Goal: Information Seeking & Learning: Learn about a topic

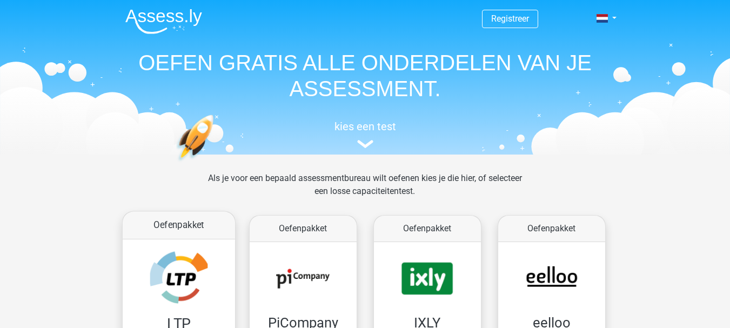
scroll to position [162, 0]
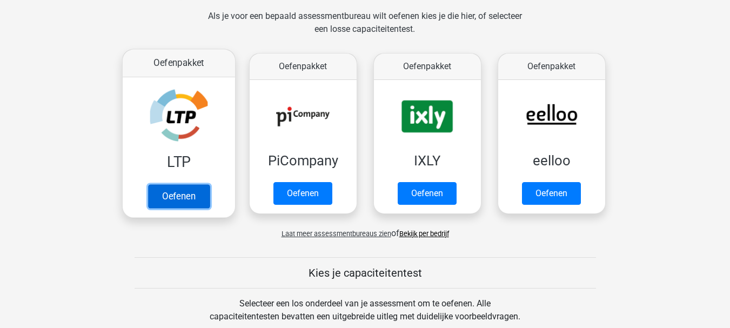
click at [182, 193] on link "Oefenen" at bounding box center [179, 196] width 62 height 24
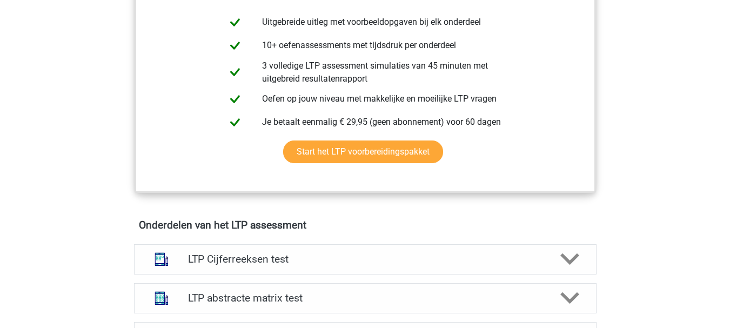
scroll to position [649, 0]
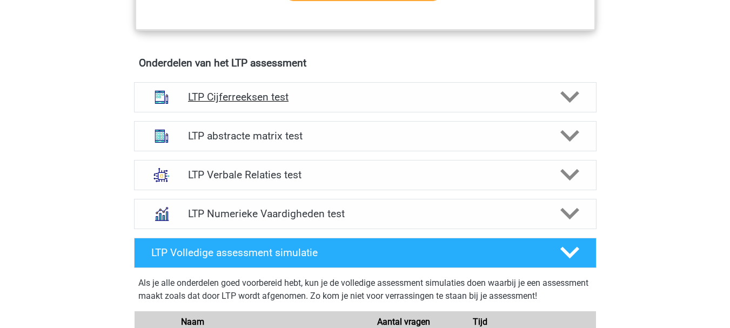
click at [229, 98] on h4 "LTP Cijferreeksen test" at bounding box center [365, 97] width 354 height 12
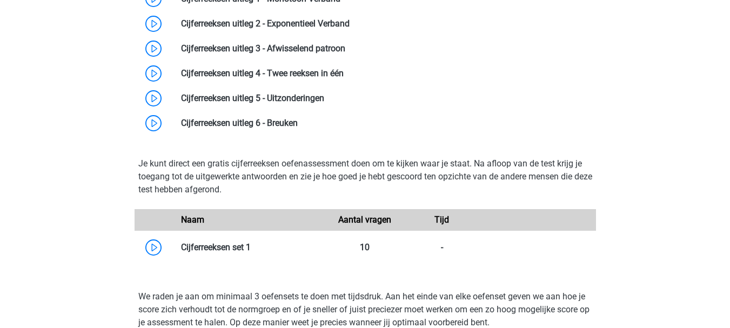
scroll to position [669, 0]
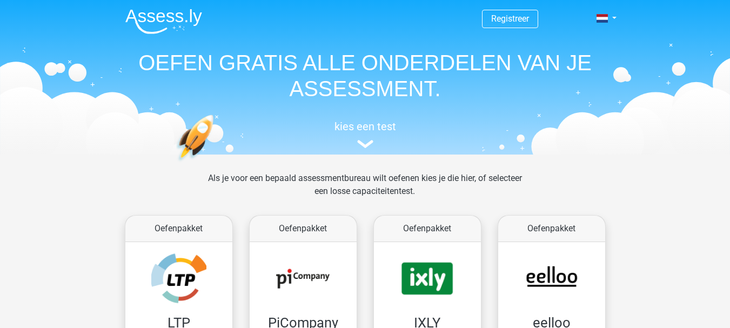
scroll to position [162, 0]
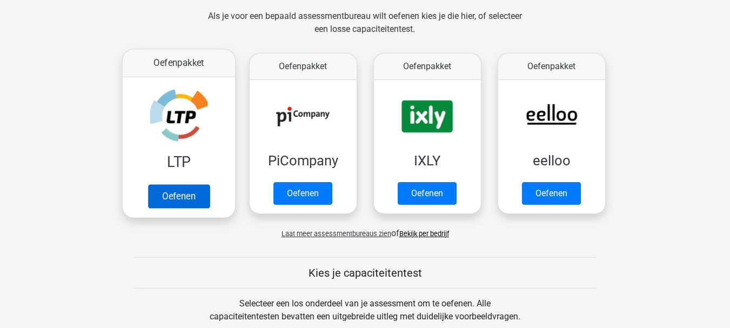
scroll to position [162, 0]
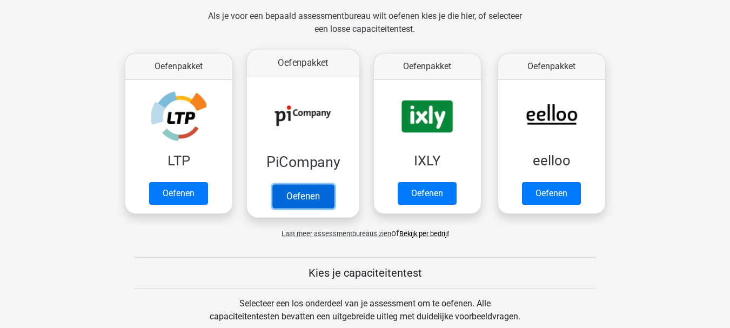
click at [296, 194] on link "Oefenen" at bounding box center [303, 196] width 62 height 24
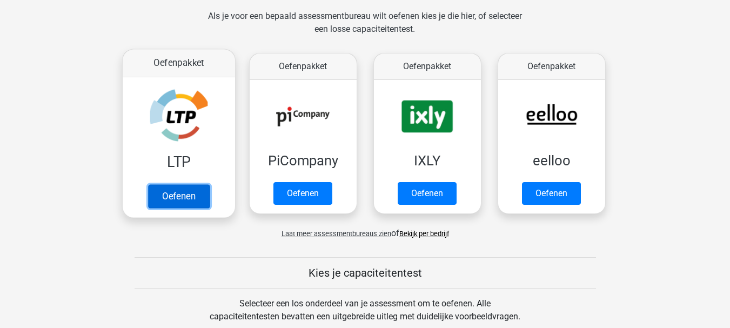
click at [169, 197] on link "Oefenen" at bounding box center [179, 196] width 62 height 24
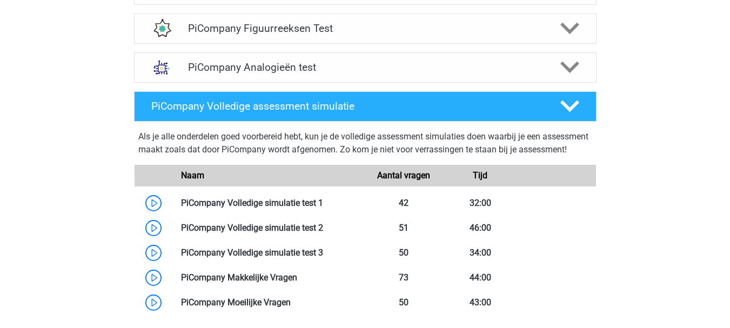
scroll to position [649, 0]
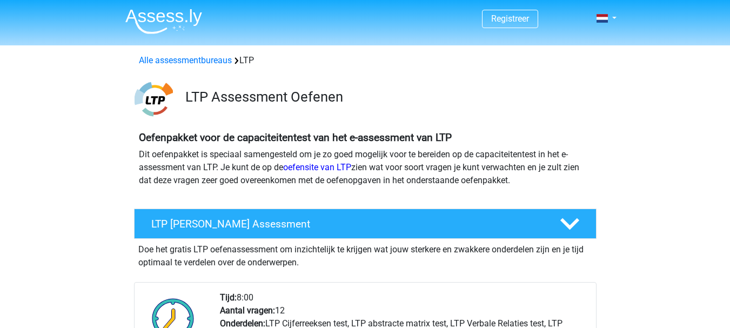
scroll to position [324, 0]
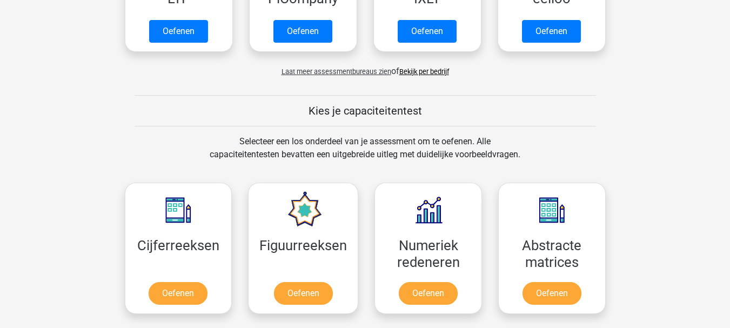
scroll to position [487, 0]
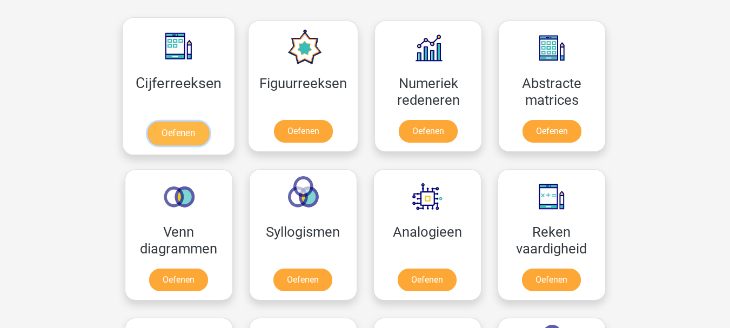
click at [183, 136] on link "Oefenen" at bounding box center [179, 134] width 62 height 24
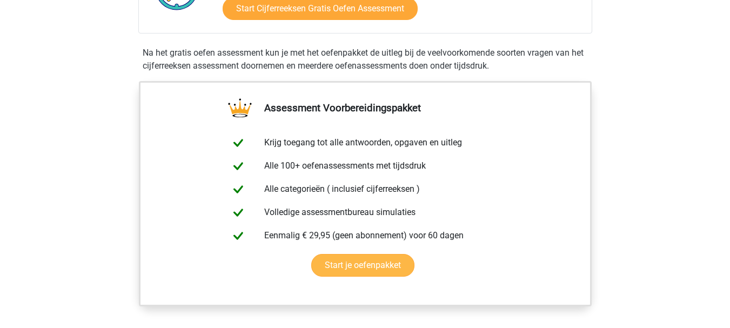
scroll to position [162, 0]
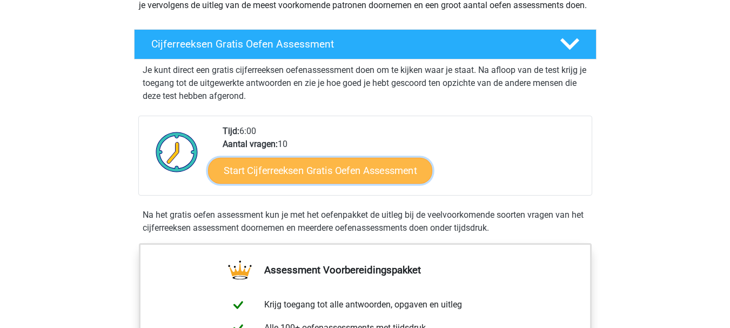
click at [306, 182] on link "Start Cijferreeksen Gratis Oefen Assessment" at bounding box center [320, 170] width 224 height 26
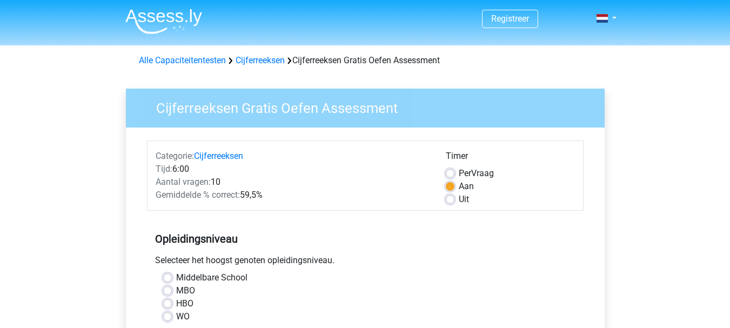
scroll to position [162, 0]
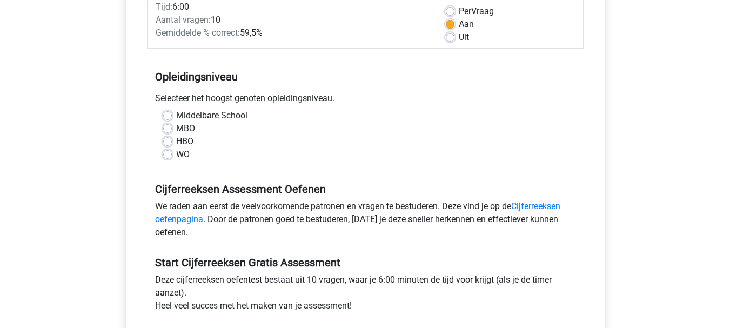
click at [176, 117] on label "Middelbare School" at bounding box center [211, 115] width 71 height 13
click at [167, 117] on input "Middelbare School" at bounding box center [167, 114] width 9 height 11
radio input "true"
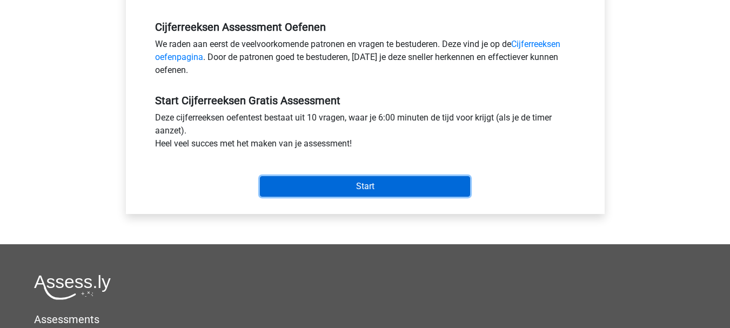
click at [348, 183] on input "Start" at bounding box center [365, 186] width 210 height 21
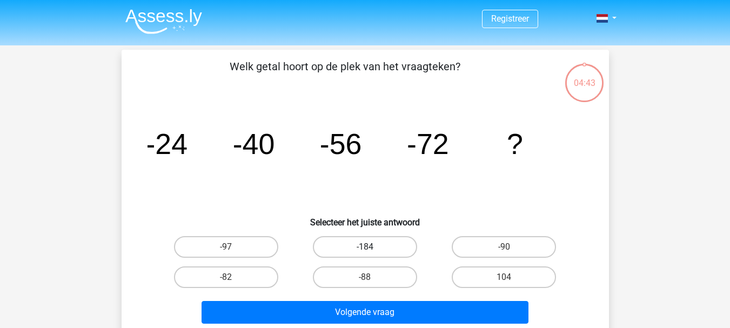
click at [378, 247] on label "-184" at bounding box center [365, 247] width 104 height 22
click at [372, 247] on input "-184" at bounding box center [368, 250] width 7 height 7
radio input "true"
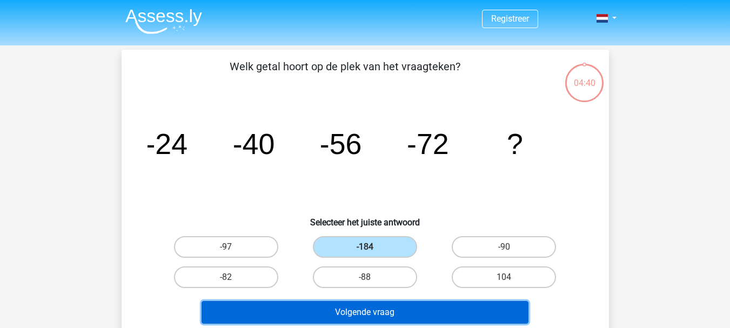
click at [358, 310] on button "Volgende vraag" at bounding box center [365, 312] width 327 height 23
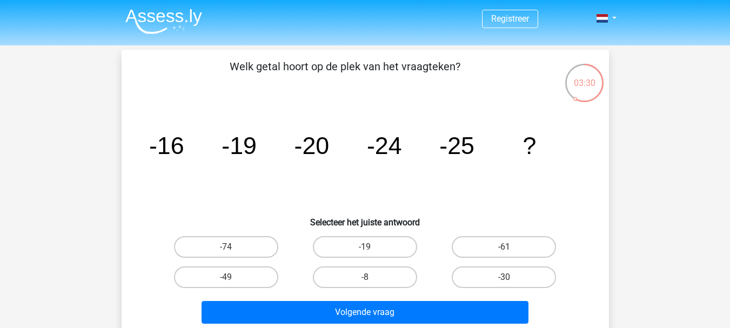
scroll to position [162, 0]
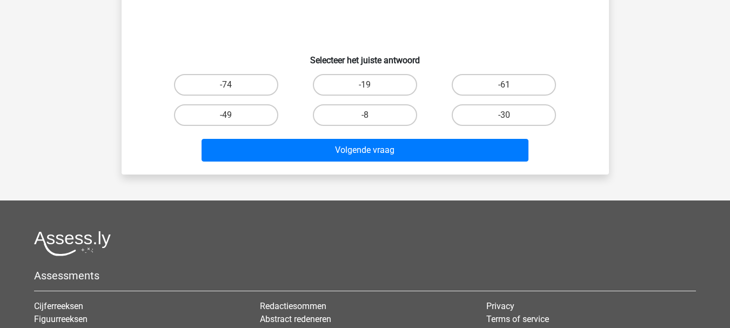
click at [368, 116] on input "-8" at bounding box center [368, 118] width 7 height 7
radio input "true"
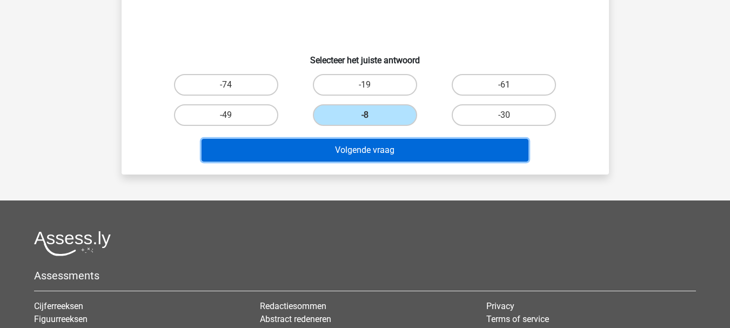
click at [370, 150] on button "Volgende vraag" at bounding box center [365, 150] width 327 height 23
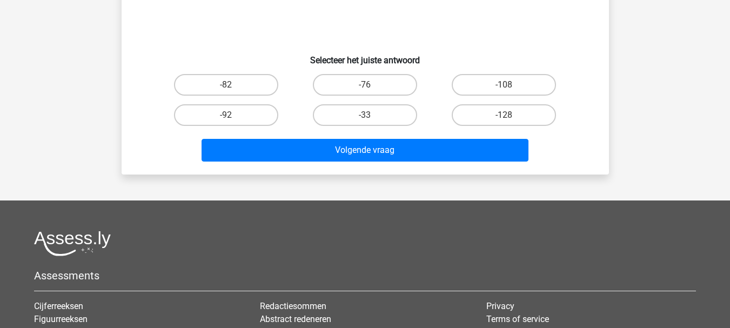
scroll to position [50, 0]
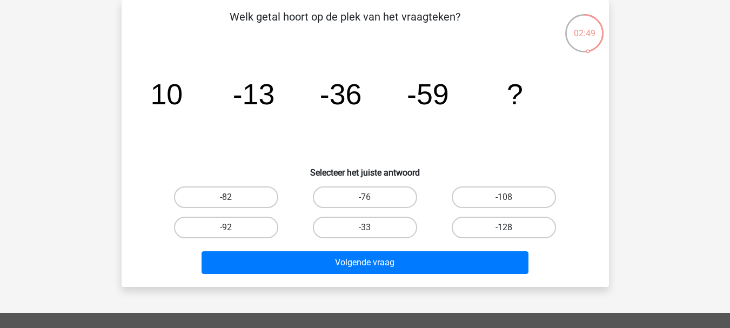
click at [503, 226] on label "-128" at bounding box center [504, 228] width 104 height 22
click at [504, 228] on input "-128" at bounding box center [507, 231] width 7 height 7
radio input "true"
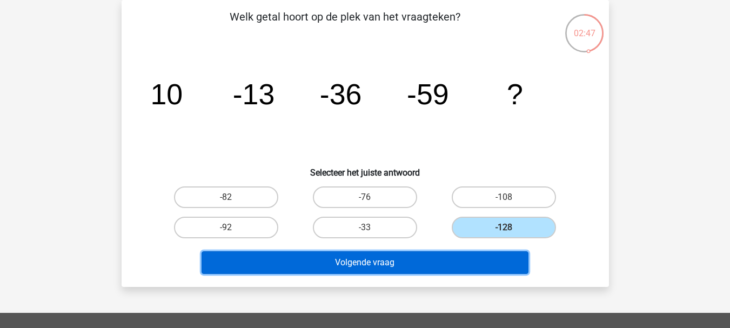
click at [387, 264] on button "Volgende vraag" at bounding box center [365, 262] width 327 height 23
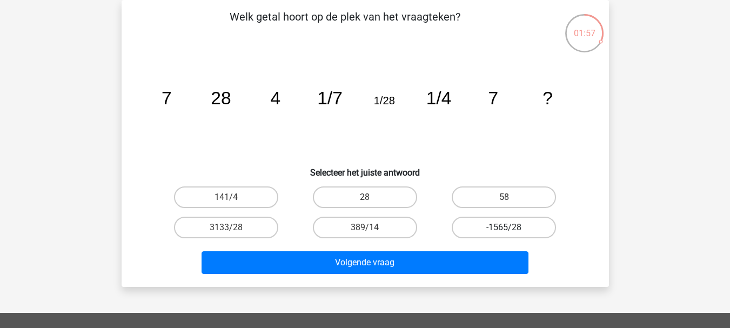
click at [480, 226] on label "-1565/28" at bounding box center [504, 228] width 104 height 22
click at [504, 228] on input "-1565/28" at bounding box center [507, 231] width 7 height 7
radio input "true"
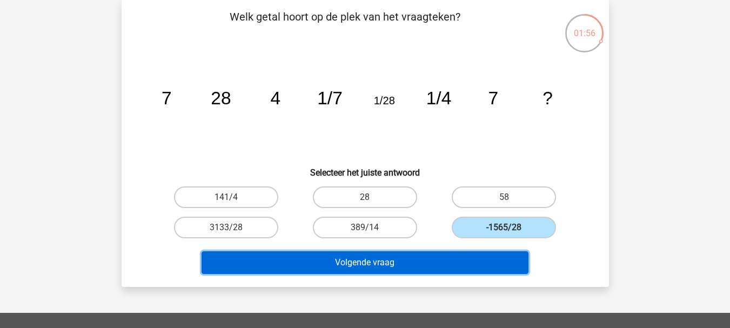
click at [376, 259] on button "Volgende vraag" at bounding box center [365, 262] width 327 height 23
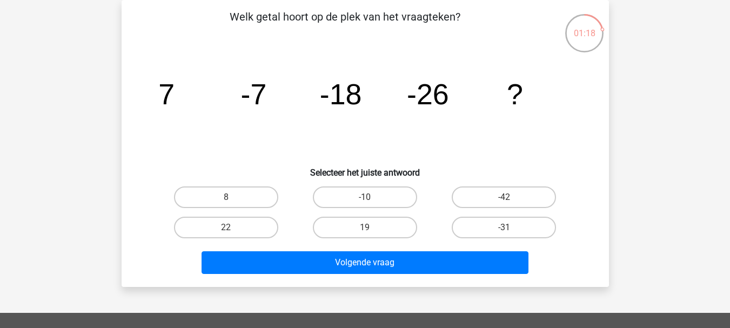
click at [504, 199] on input "-42" at bounding box center [507, 200] width 7 height 7
radio input "true"
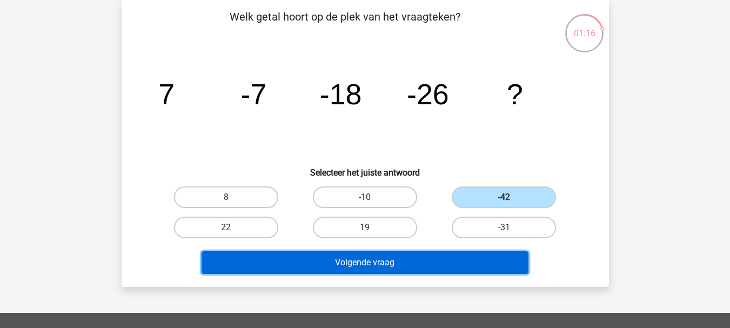
click at [392, 264] on button "Volgende vraag" at bounding box center [365, 262] width 327 height 23
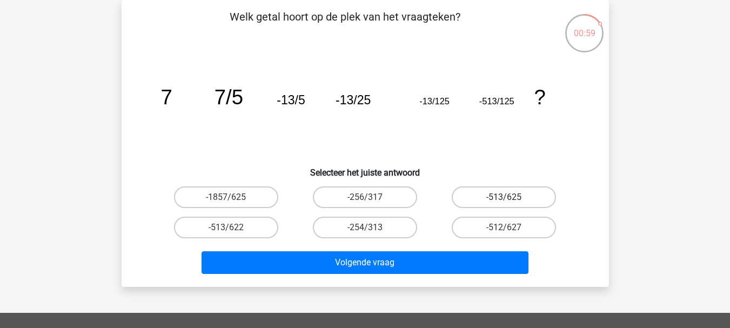
click at [512, 195] on label "-513/625" at bounding box center [504, 197] width 104 height 22
click at [511, 197] on input "-513/625" at bounding box center [507, 200] width 7 height 7
radio input "true"
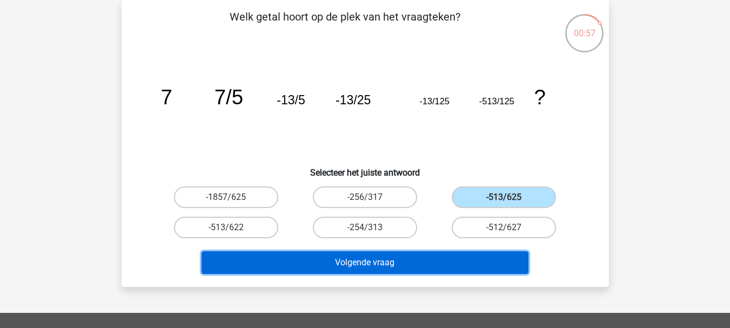
click at [402, 262] on button "Volgende vraag" at bounding box center [365, 262] width 327 height 23
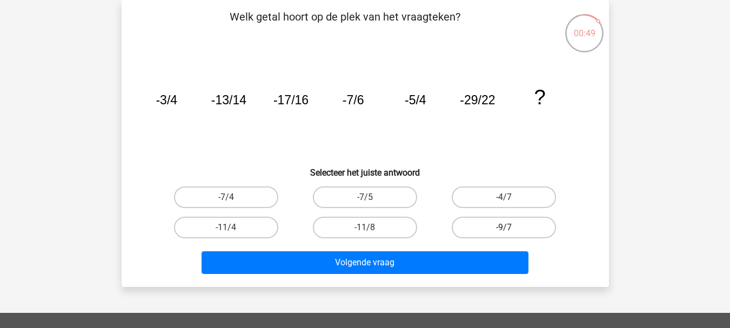
click at [503, 228] on label "-9/7" at bounding box center [504, 228] width 104 height 22
click at [504, 228] on input "-9/7" at bounding box center [507, 231] width 7 height 7
radio input "true"
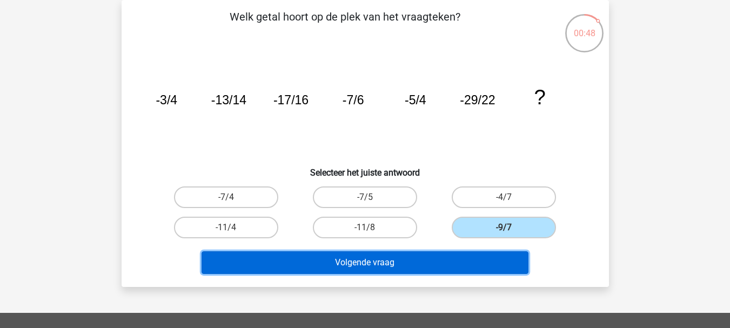
click at [414, 265] on button "Volgende vraag" at bounding box center [365, 262] width 327 height 23
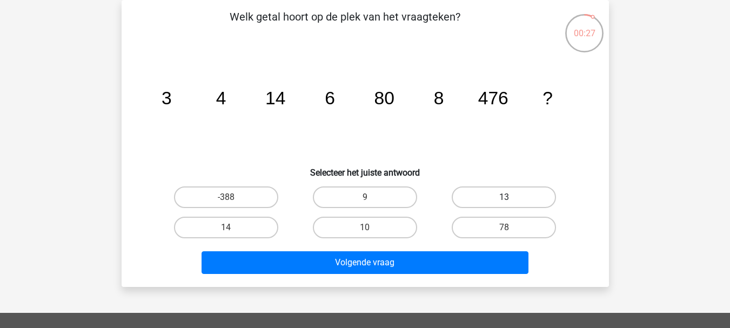
click at [507, 194] on label "13" at bounding box center [504, 197] width 104 height 22
click at [507, 197] on input "13" at bounding box center [507, 200] width 7 height 7
radio input "true"
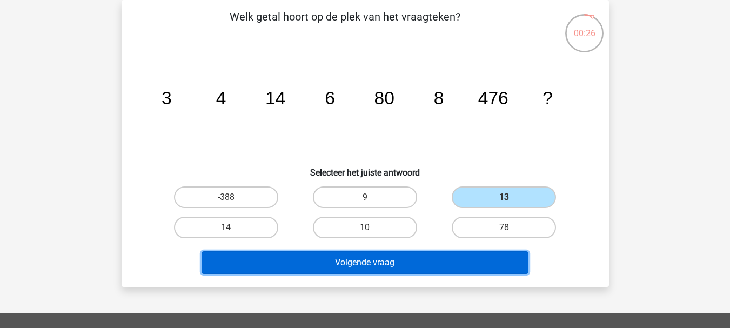
click at [381, 261] on button "Volgende vraag" at bounding box center [365, 262] width 327 height 23
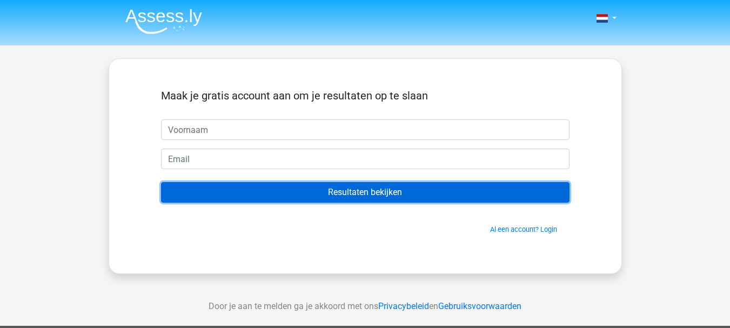
click at [339, 191] on input "Resultaten bekijken" at bounding box center [365, 192] width 409 height 21
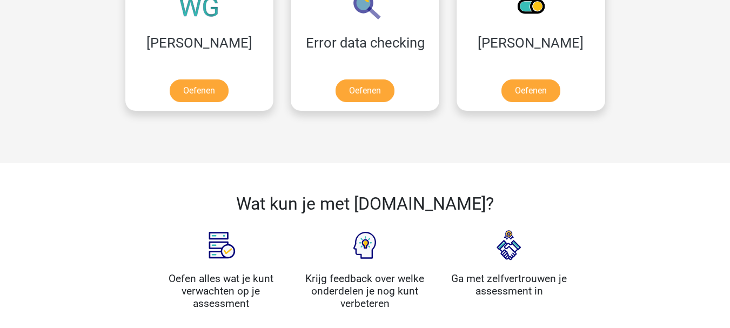
scroll to position [1135, 0]
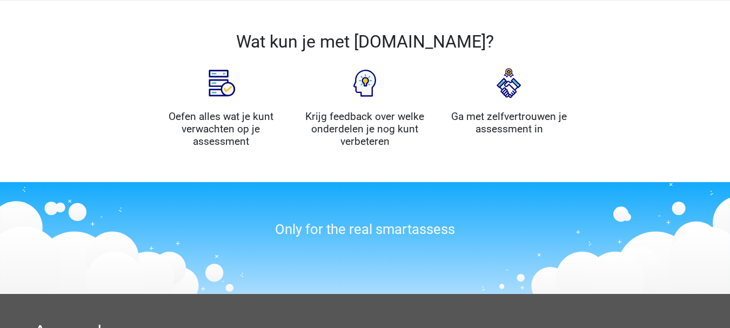
click at [226, 86] on img at bounding box center [221, 83] width 54 height 54
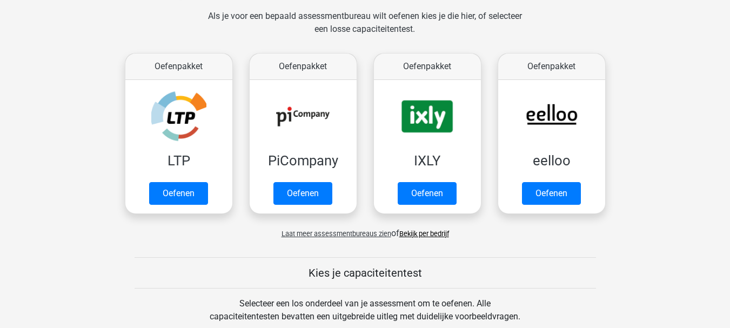
scroll to position [487, 0]
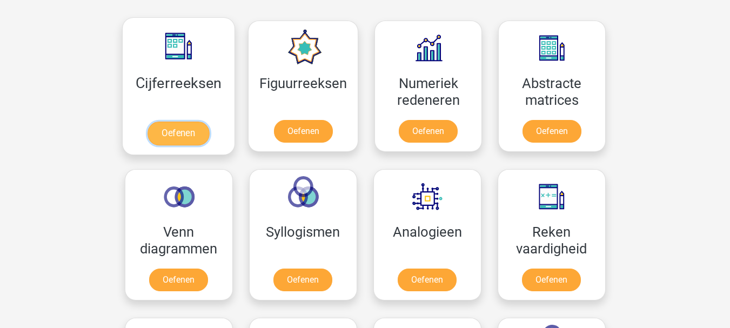
click at [177, 137] on link "Oefenen" at bounding box center [179, 134] width 62 height 24
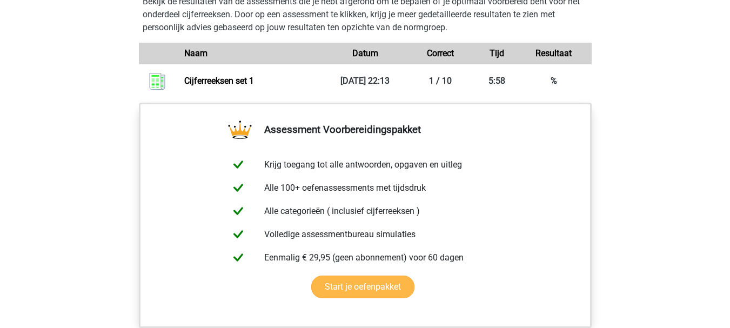
scroll to position [646, 0]
